Goal: Transaction & Acquisition: Purchase product/service

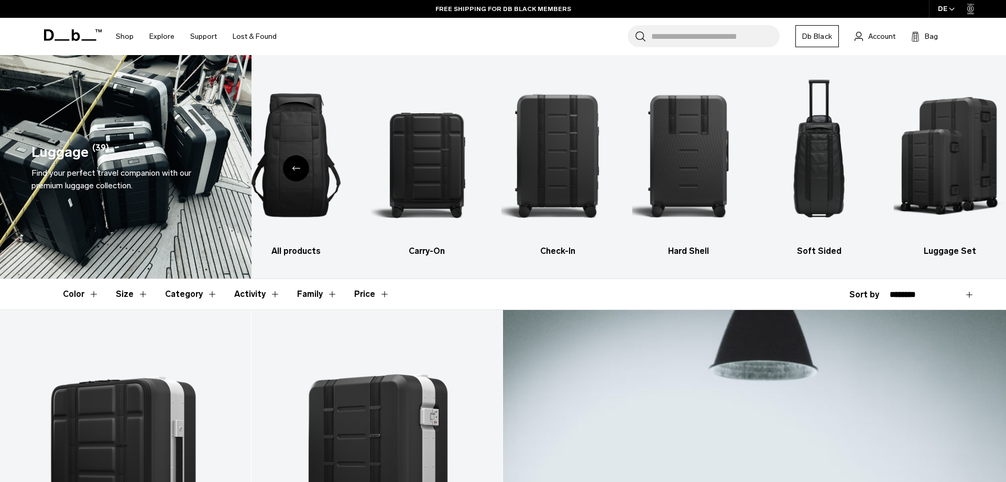
click at [297, 174] on div "Previous slide" at bounding box center [296, 168] width 26 height 26
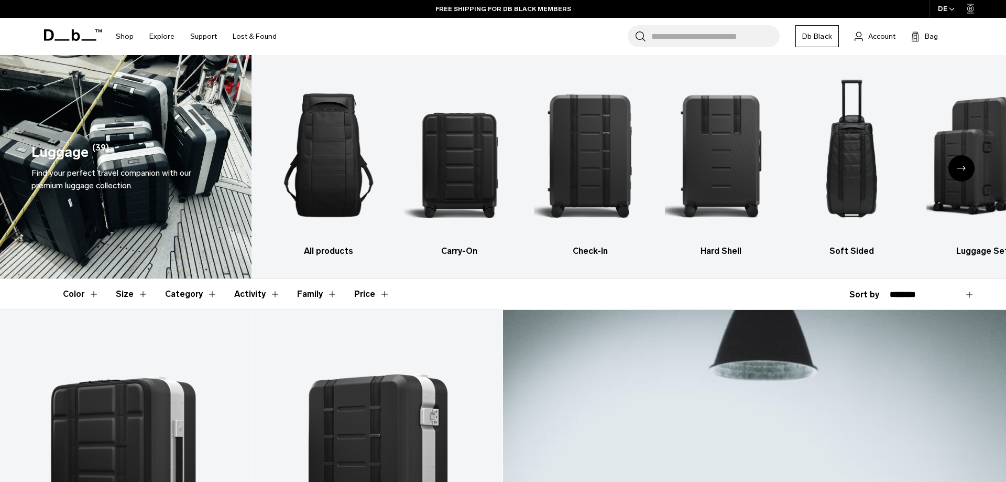
click at [962, 168] on icon "Next slide" at bounding box center [962, 168] width 8 height 5
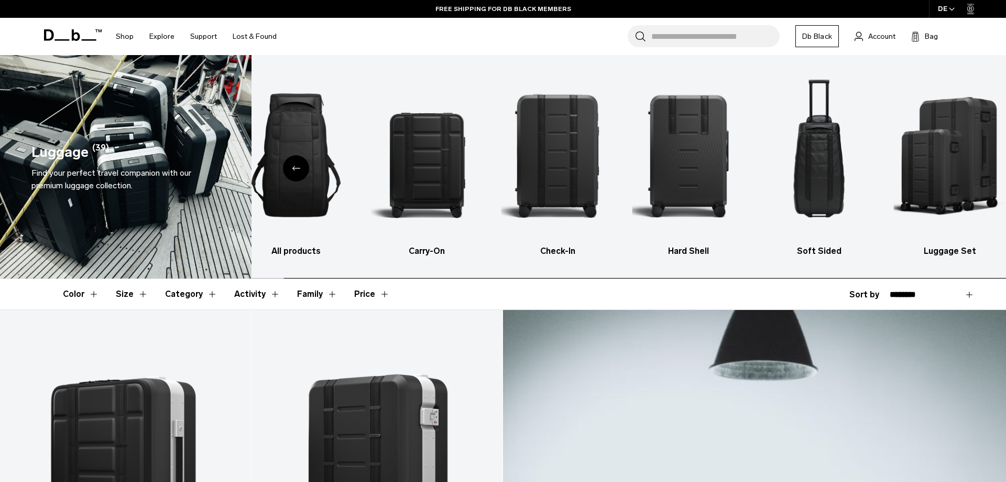
click at [962, 168] on img "6 / 6" at bounding box center [950, 155] width 113 height 169
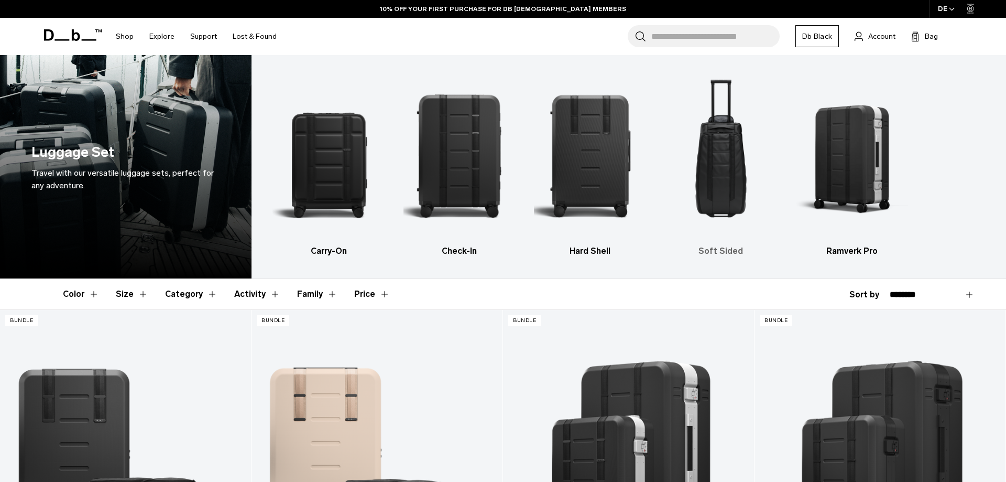
click at [729, 169] on img "4 / 5" at bounding box center [721, 155] width 113 height 169
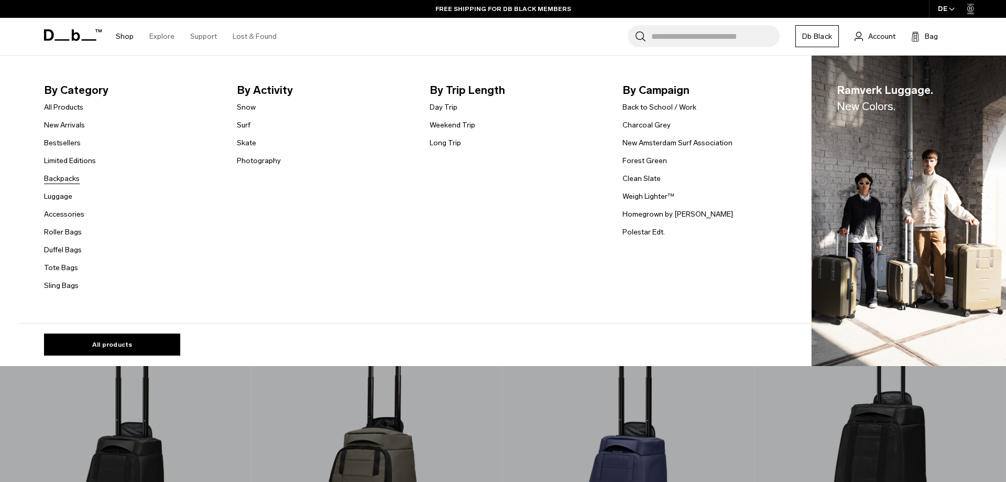
click at [69, 177] on link "Backpacks" at bounding box center [62, 178] width 36 height 11
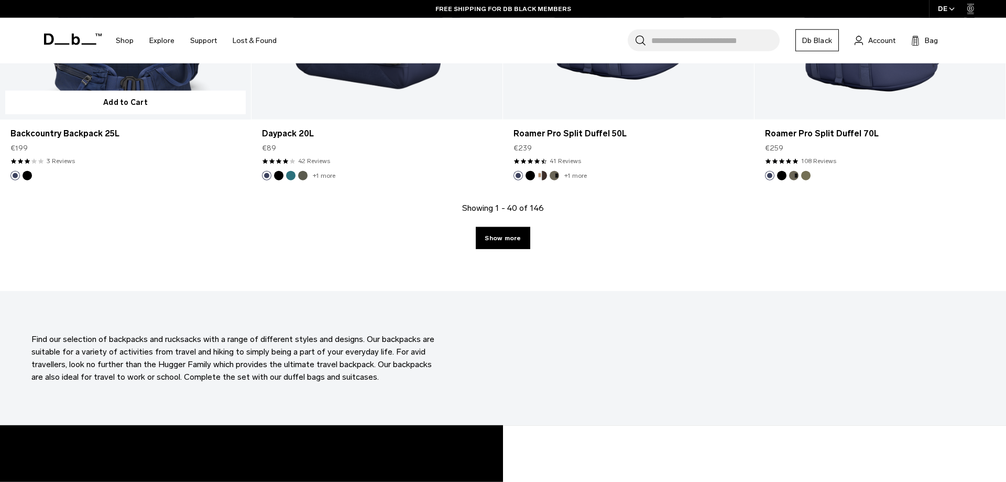
scroll to position [3796, 0]
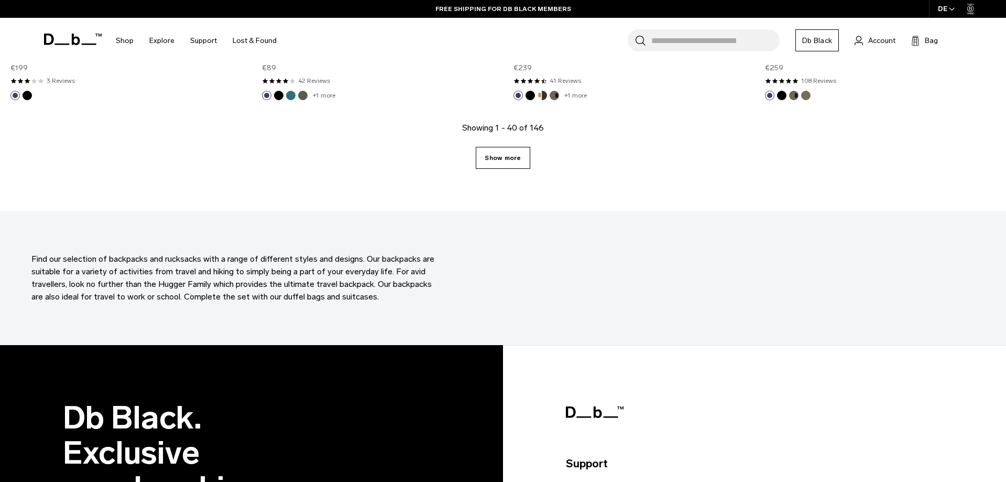
click at [506, 158] on link "Show more" at bounding box center [503, 158] width 54 height 22
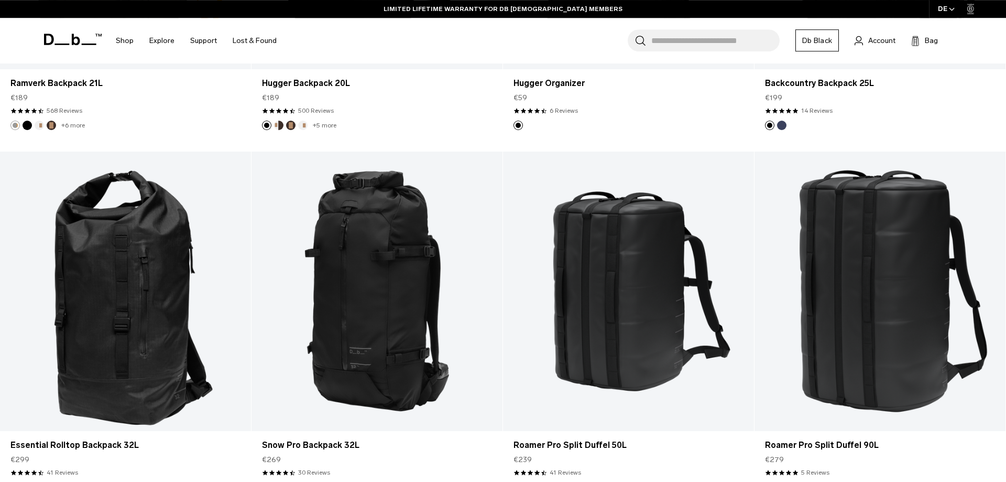
scroll to position [5599, 0]
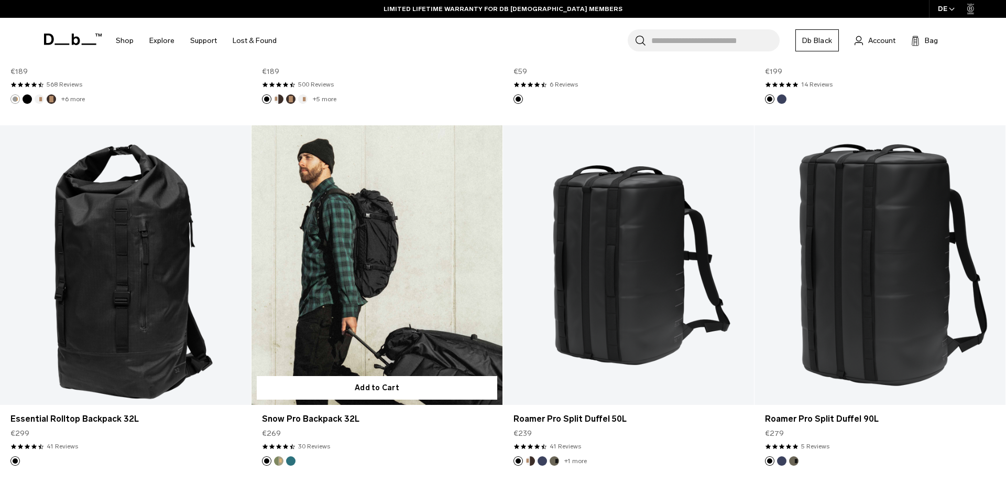
click at [276, 460] on button "Db x Beyond Medals" at bounding box center [278, 460] width 9 height 9
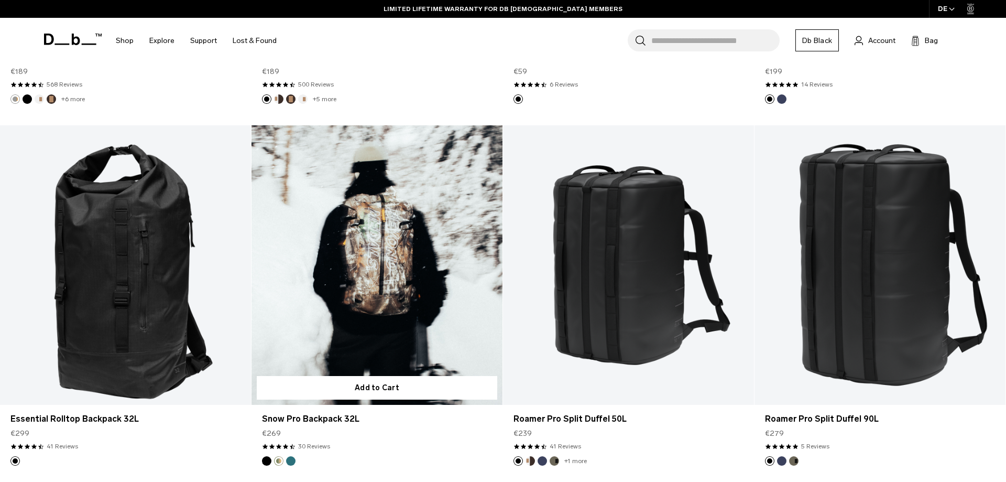
click at [289, 457] on button "Midnight Teal" at bounding box center [290, 460] width 9 height 9
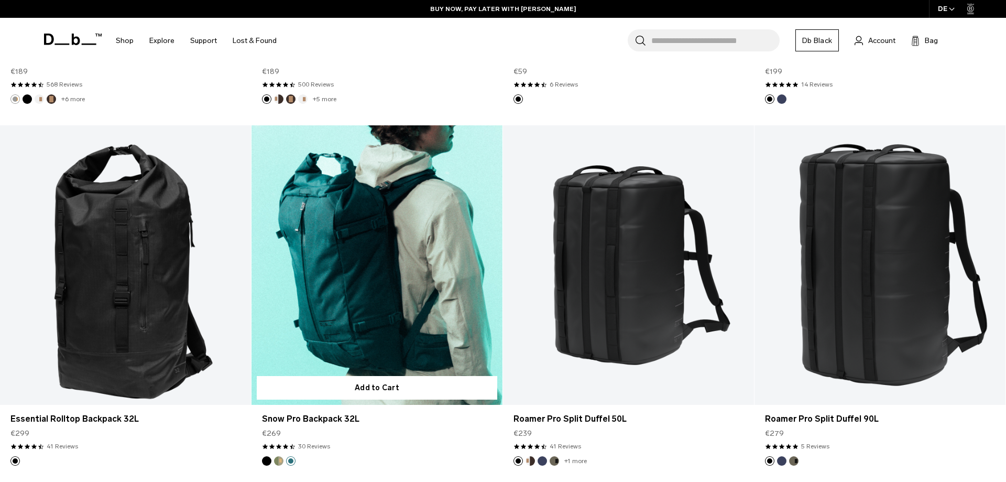
click at [268, 457] on button "Black Out" at bounding box center [266, 460] width 9 height 9
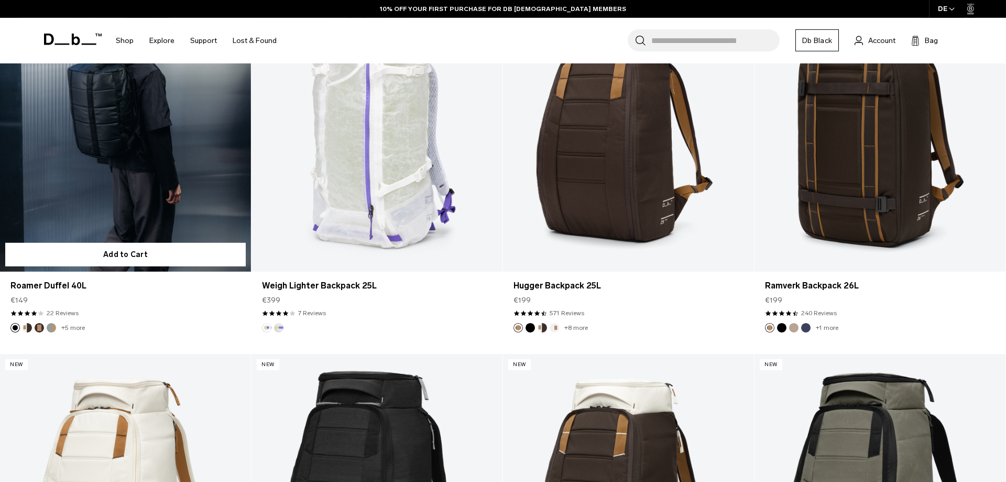
scroll to position [6401, 0]
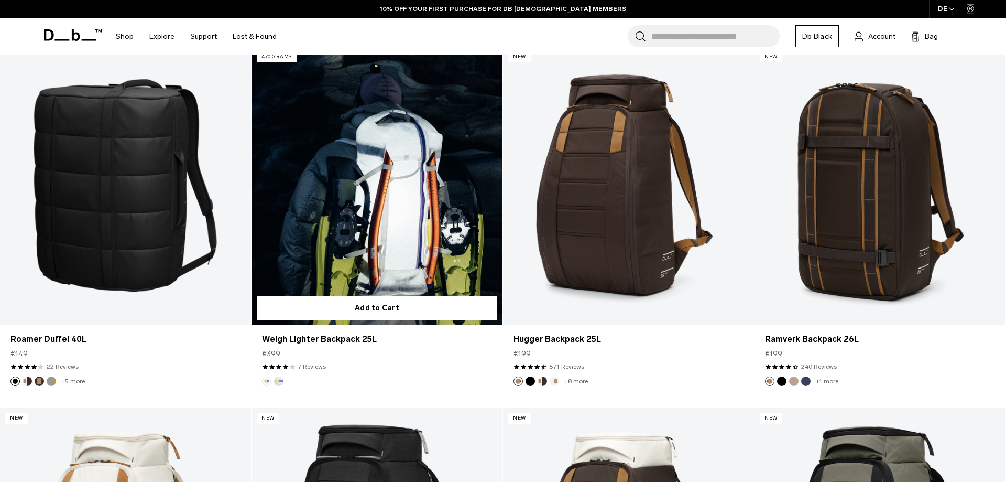
click at [275, 382] on button "Diffusion" at bounding box center [278, 380] width 9 height 9
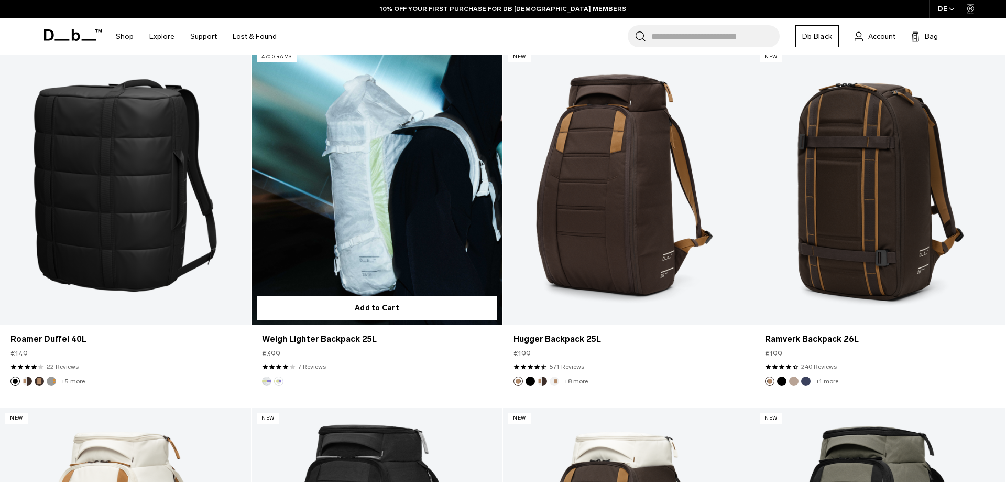
click at [351, 245] on link "Weigh Lighter Backpack 25L Diffusion" at bounding box center [377, 185] width 251 height 279
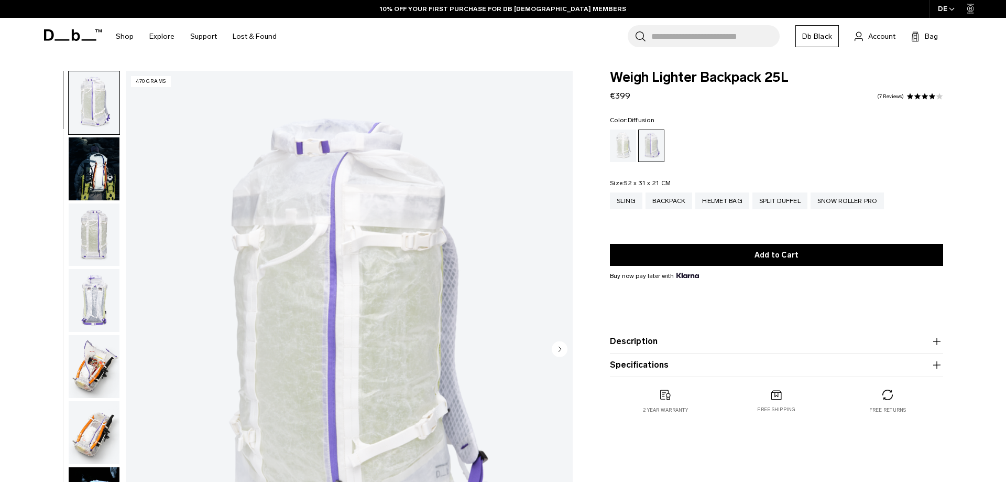
click at [625, 142] on div "Diffusion" at bounding box center [623, 145] width 27 height 33
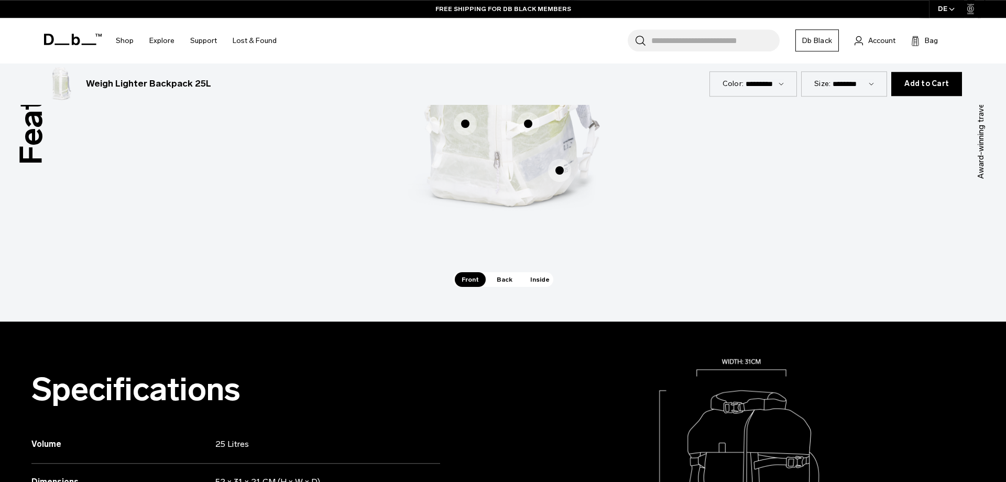
scroll to position [855, 0]
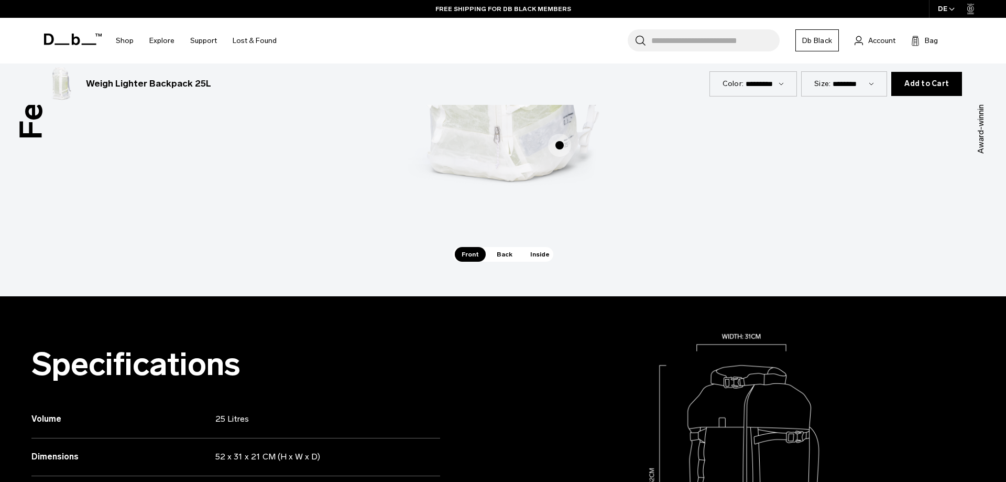
click at [503, 251] on span "Back" at bounding box center [504, 254] width 29 height 15
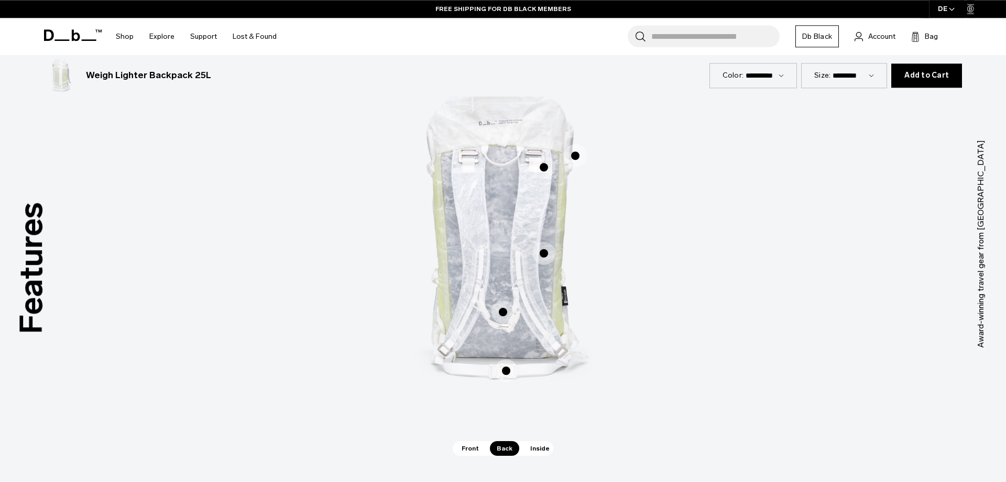
scroll to position [642, 0]
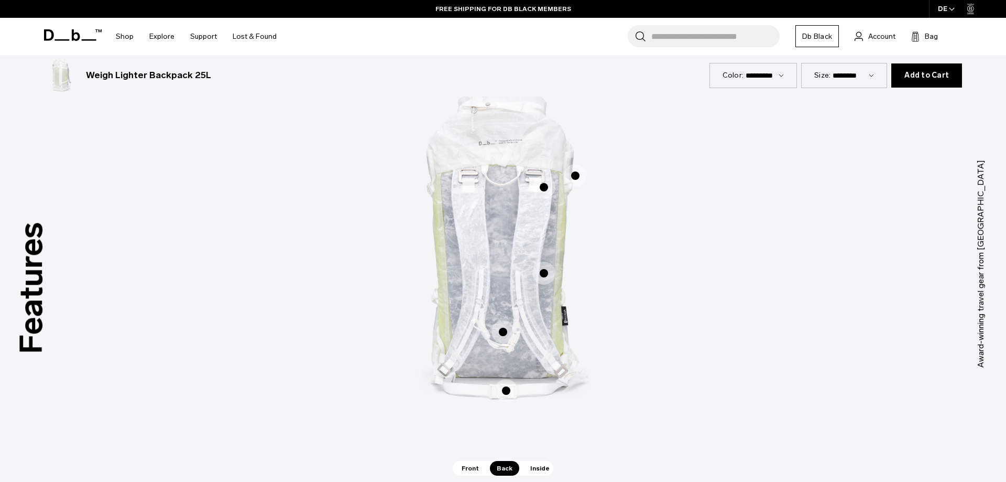
click at [569, 39] on div "Search for Bags, Luggage... Search Close Trending Products All Products Hugger …" at bounding box center [626, 36] width 682 height 37
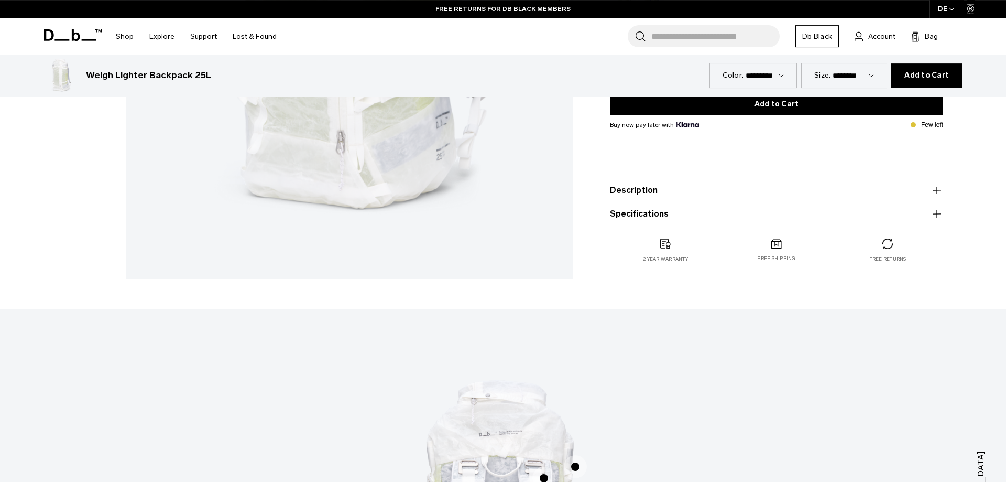
scroll to position [0, 0]
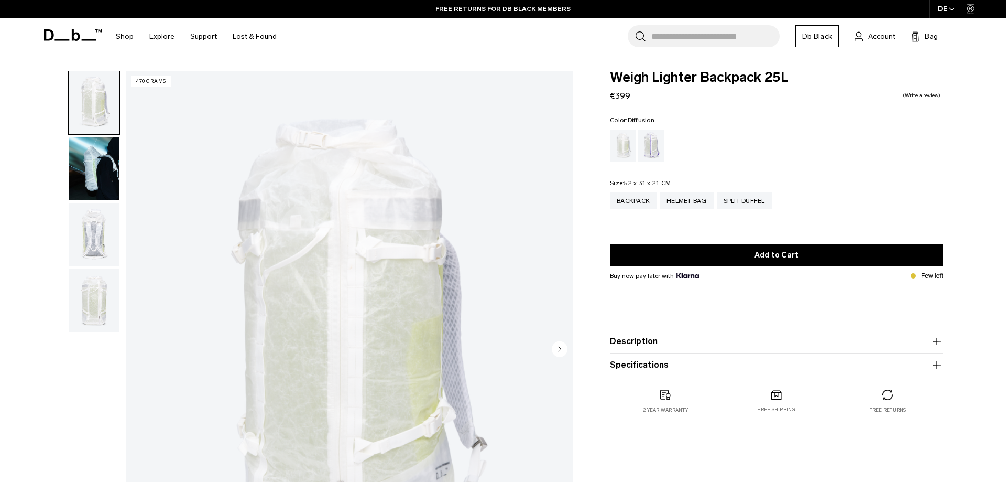
click at [103, 175] on img "button" at bounding box center [94, 168] width 51 height 63
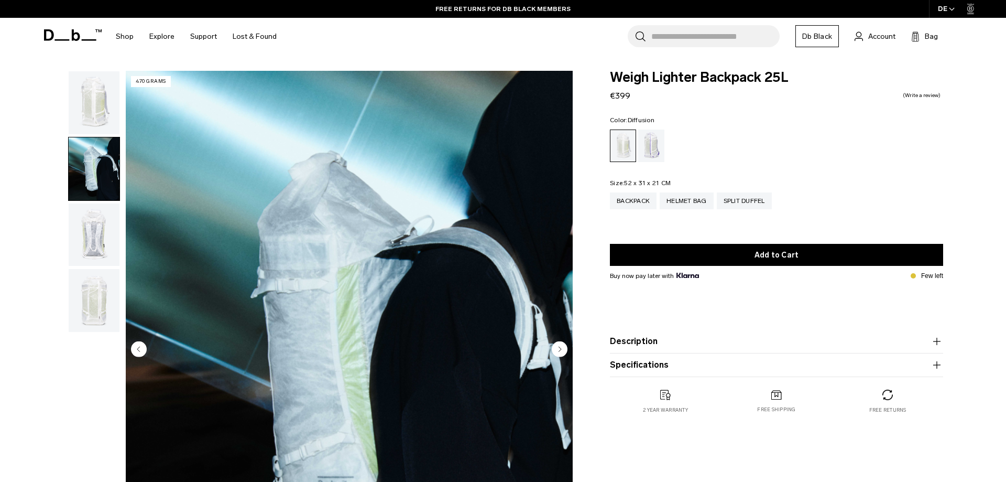
click at [86, 237] on img "button" at bounding box center [94, 234] width 51 height 63
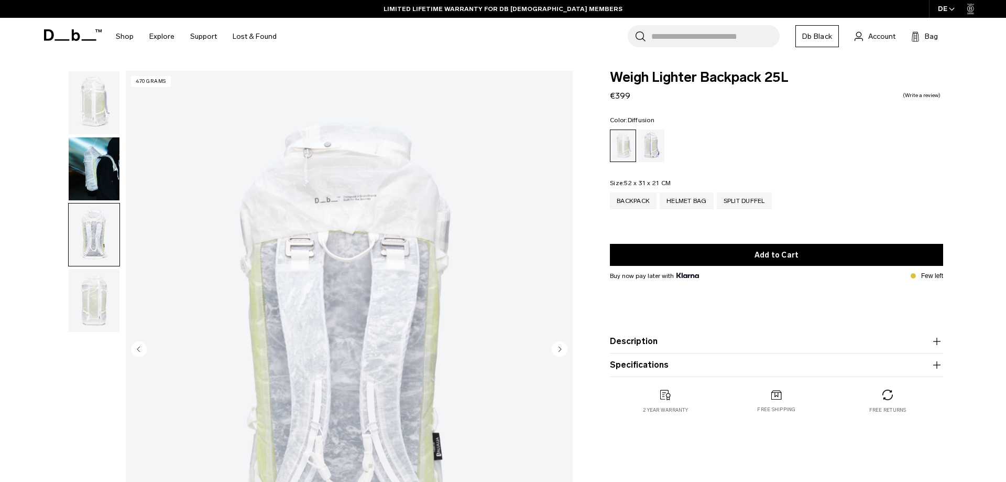
click at [94, 316] on img "button" at bounding box center [94, 300] width 51 height 63
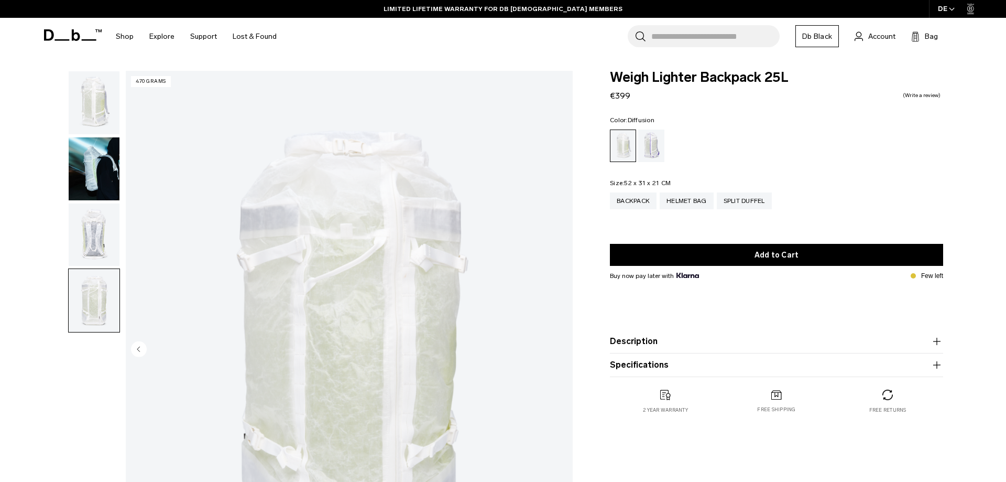
click at [107, 245] on img "button" at bounding box center [94, 234] width 51 height 63
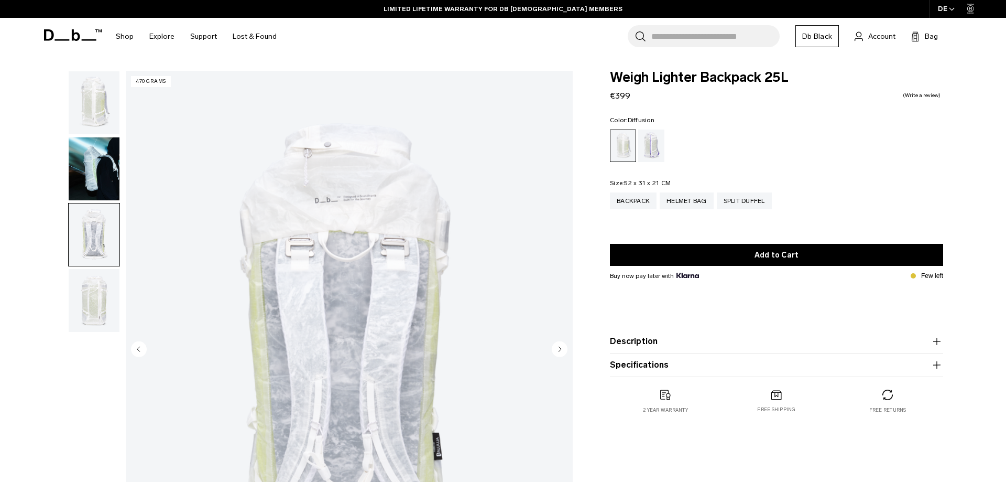
click at [353, 149] on img "3 / 4" at bounding box center [349, 350] width 447 height 558
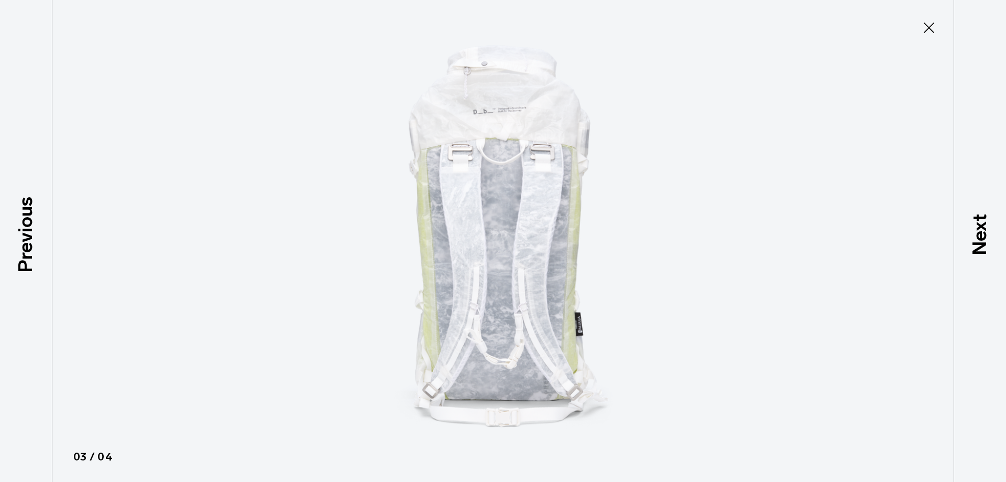
click at [521, 121] on img at bounding box center [503, 241] width 472 height 482
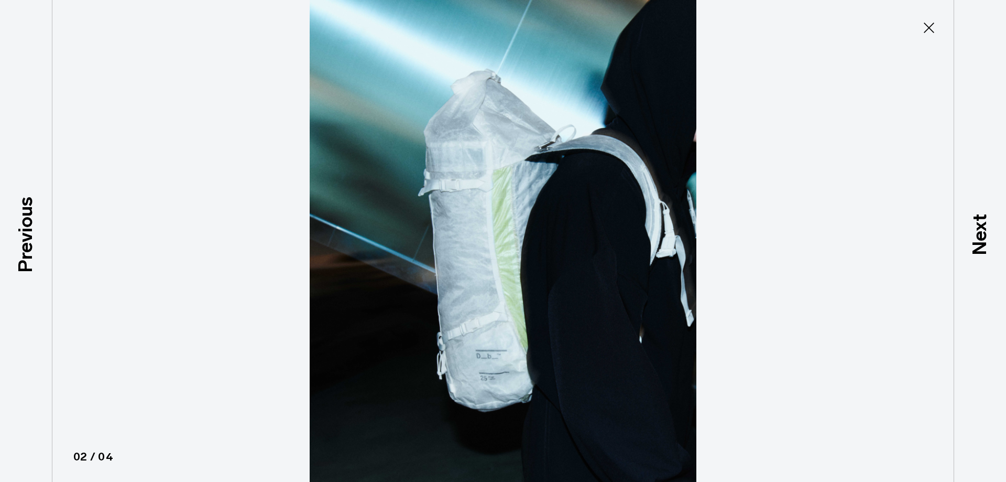
click at [932, 18] on button "Close" at bounding box center [929, 28] width 35 height 22
